Goal: Task Accomplishment & Management: Use online tool/utility

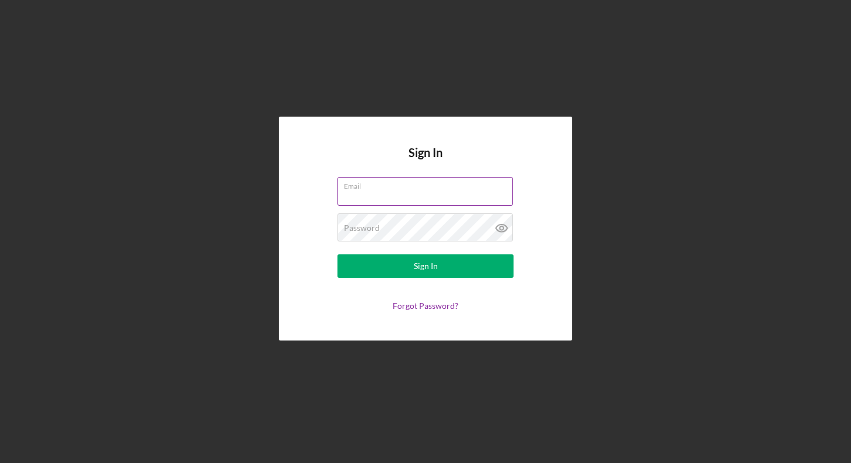
click at [361, 194] on input "Email" at bounding box center [424, 191] width 175 height 28
click at [473, 192] on input "Email" at bounding box center [424, 191] width 175 height 28
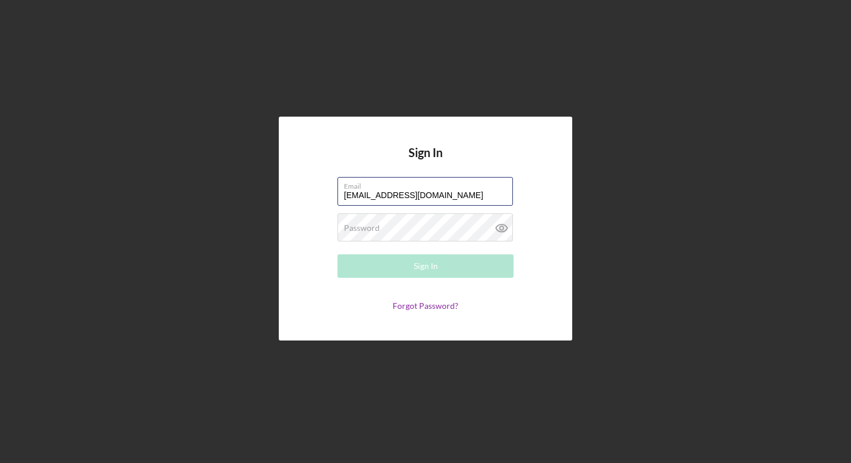
type input "[EMAIL_ADDRESS][DOMAIN_NAME]"
click at [393, 213] on form "Email [EMAIL_ADDRESS][DOMAIN_NAME] Password Required Sign In Forgot Password?" at bounding box center [425, 244] width 235 height 134
click at [390, 220] on div "Password Required" at bounding box center [425, 228] width 176 height 29
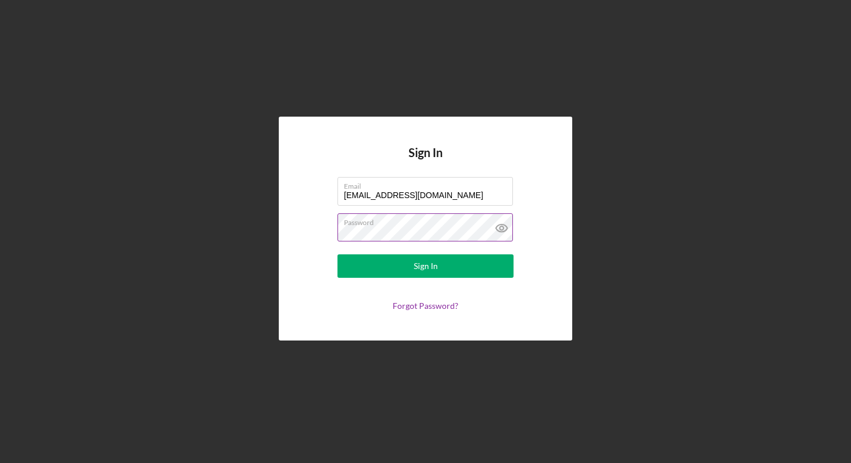
click at [425, 266] on button "Sign In" at bounding box center [425, 266] width 176 height 23
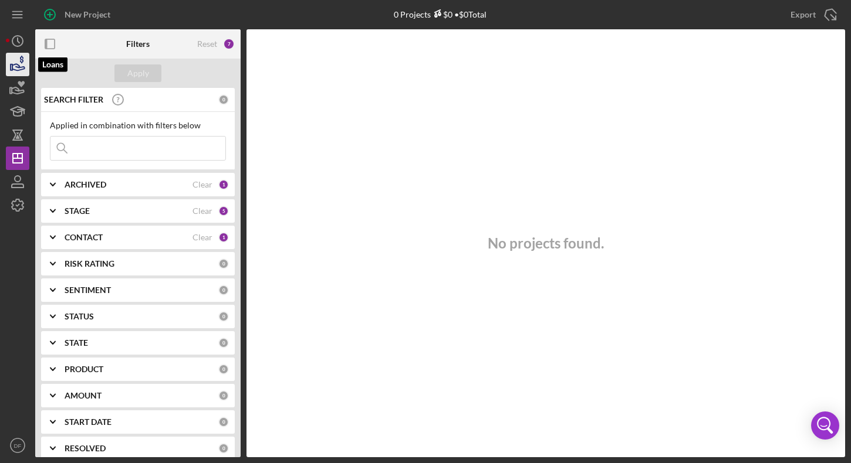
click at [22, 69] on icon "button" at bounding box center [18, 67] width 12 height 6
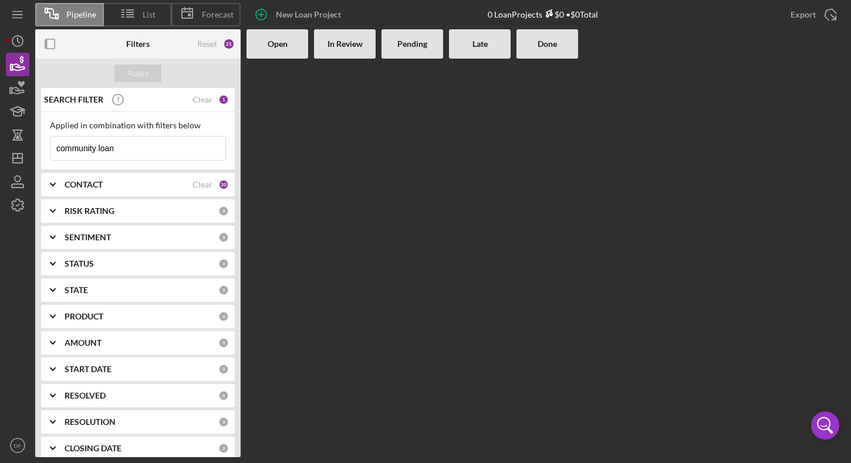
click at [152, 147] on input "community loan" at bounding box center [137, 148] width 175 height 23
click at [153, 146] on input "community loan" at bounding box center [137, 148] width 175 height 23
click at [154, 70] on button "Apply" at bounding box center [137, 74] width 47 height 18
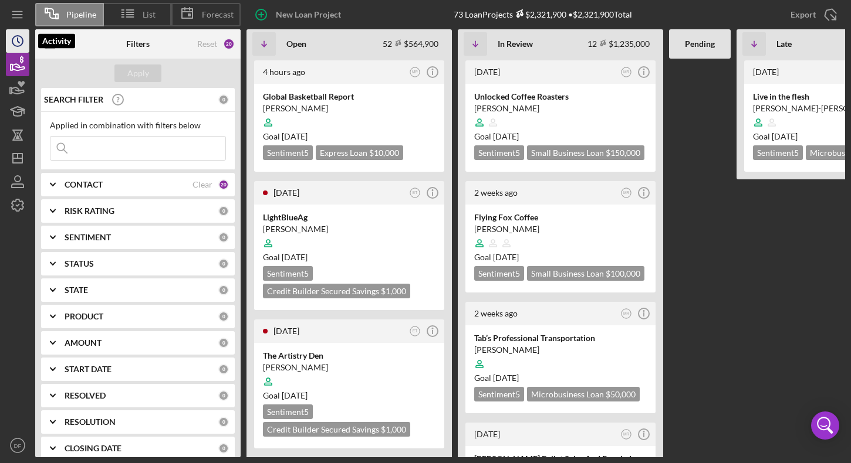
click at [9, 44] on icon "Icon/History" at bounding box center [17, 40] width 29 height 29
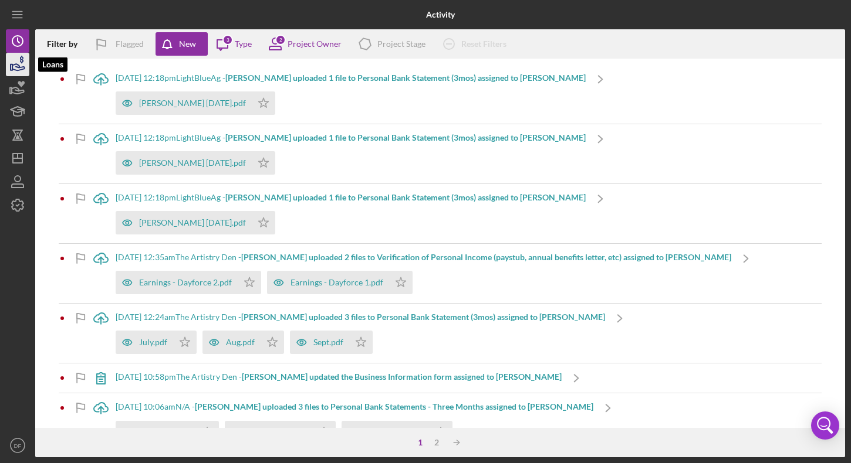
click at [18, 66] on icon "button" at bounding box center [17, 64] width 29 height 29
